Goal: Transaction & Acquisition: Purchase product/service

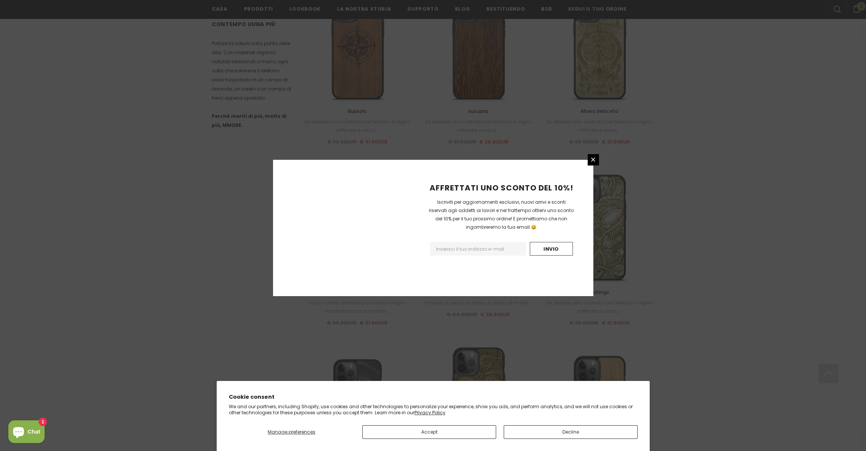
scroll to position [746, 0]
